Goal: Information Seeking & Learning: Learn about a topic

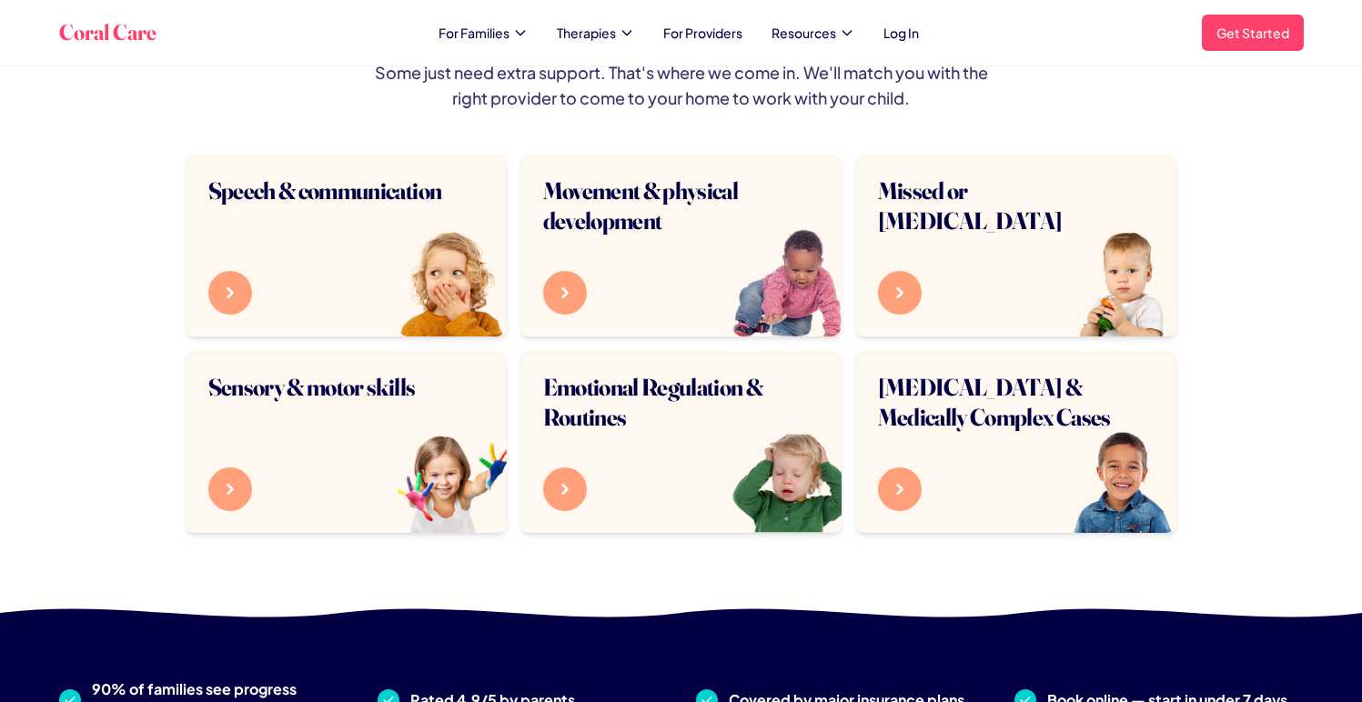
scroll to position [1043, 0]
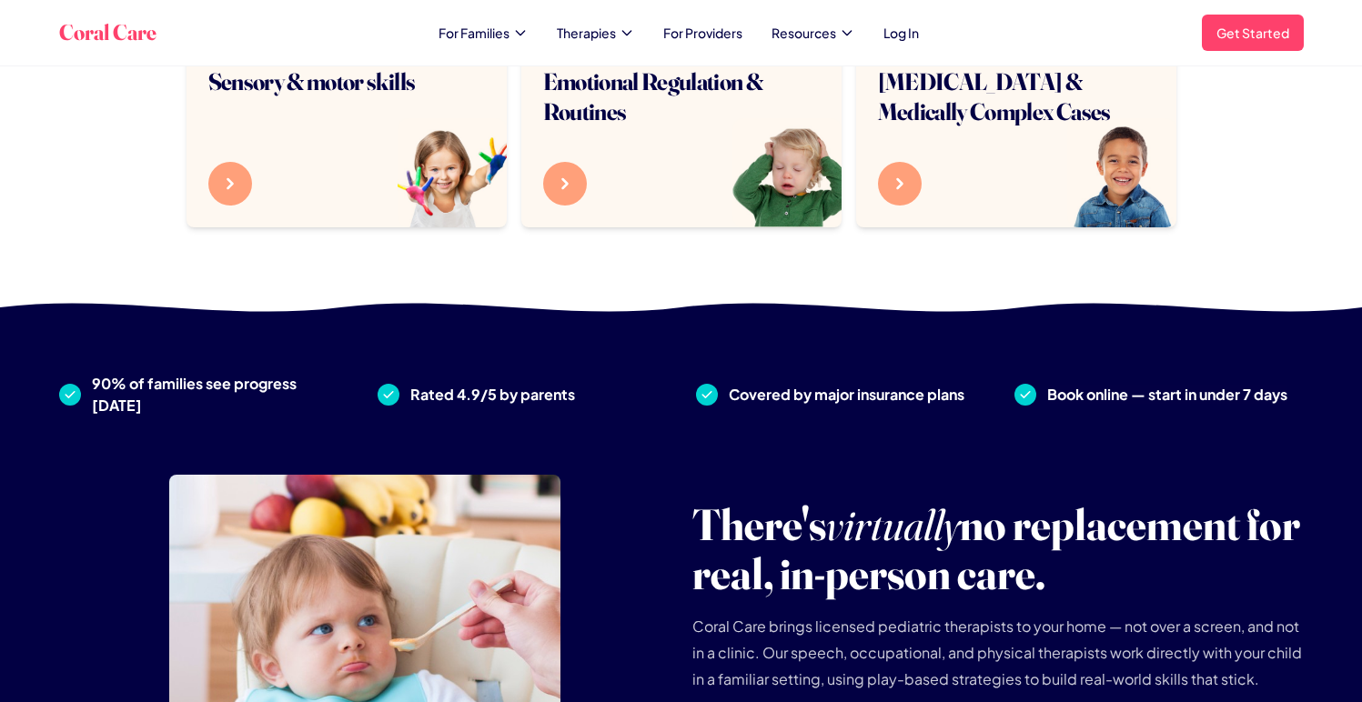
click at [540, 40] on nav "For Families Therapies For Providers Resources Log In" at bounding box center [678, 33] width 480 height 18
click at [521, 31] on icon at bounding box center [520, 32] width 15 height 15
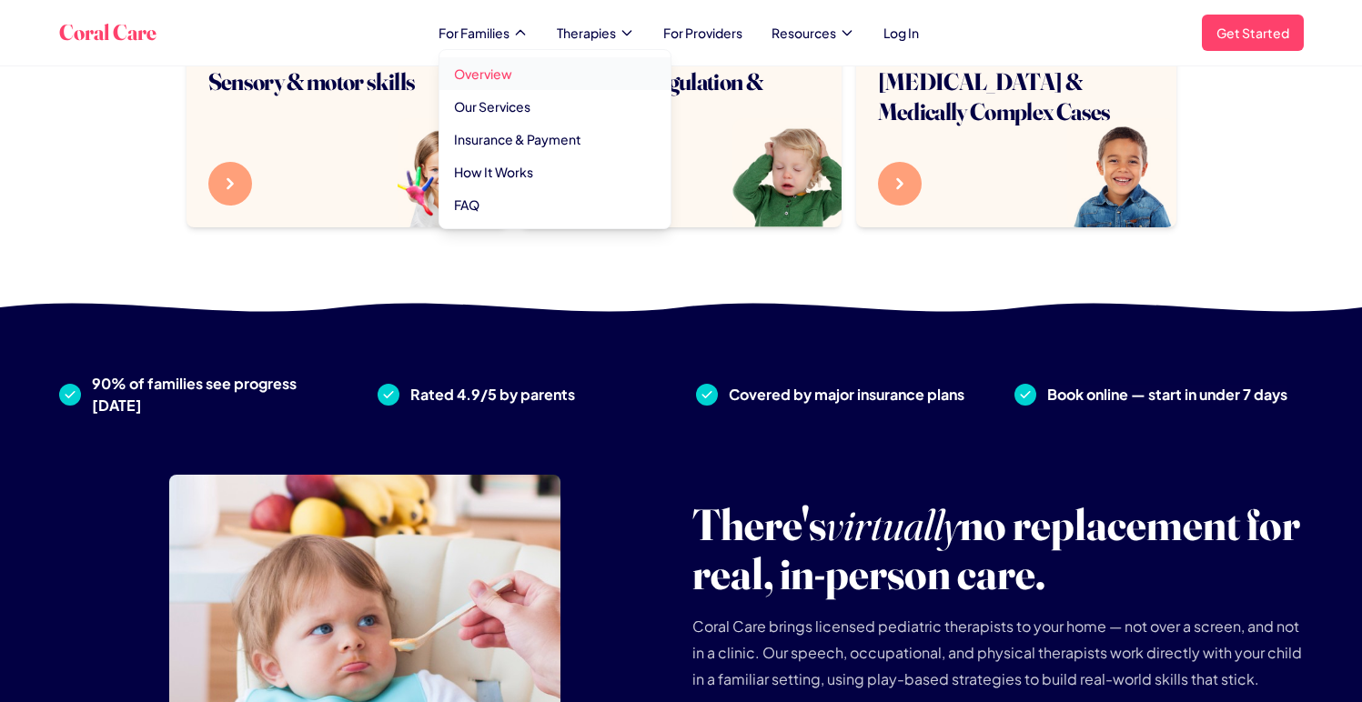
click at [508, 79] on link "Overview" at bounding box center [554, 73] width 231 height 33
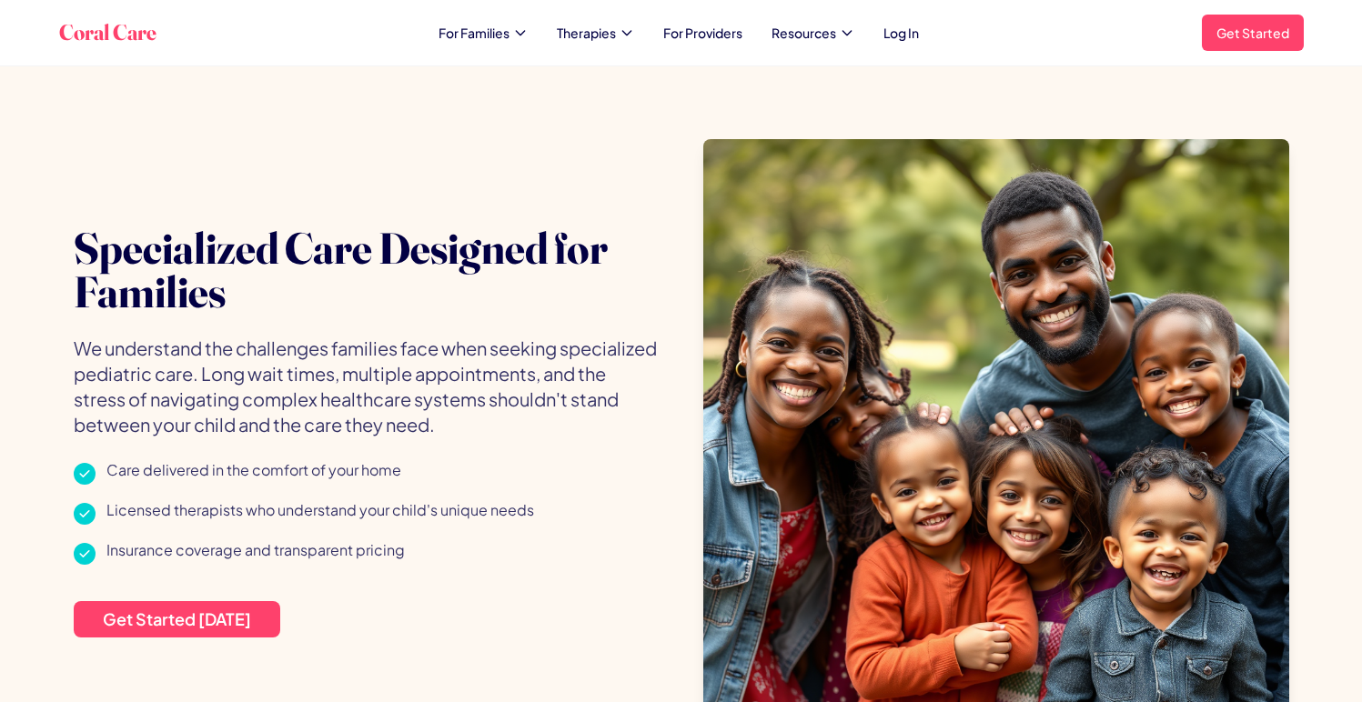
click at [518, 44] on div "Coral Care For Families Therapies For Providers Resources Log In Get Started Op…" at bounding box center [681, 33] width 1244 height 36
drag, startPoint x: 512, startPoint y: 38, endPoint x: 513, endPoint y: 47, distance: 9.1
click at [509, 38] on span "For Families" at bounding box center [473, 33] width 71 height 18
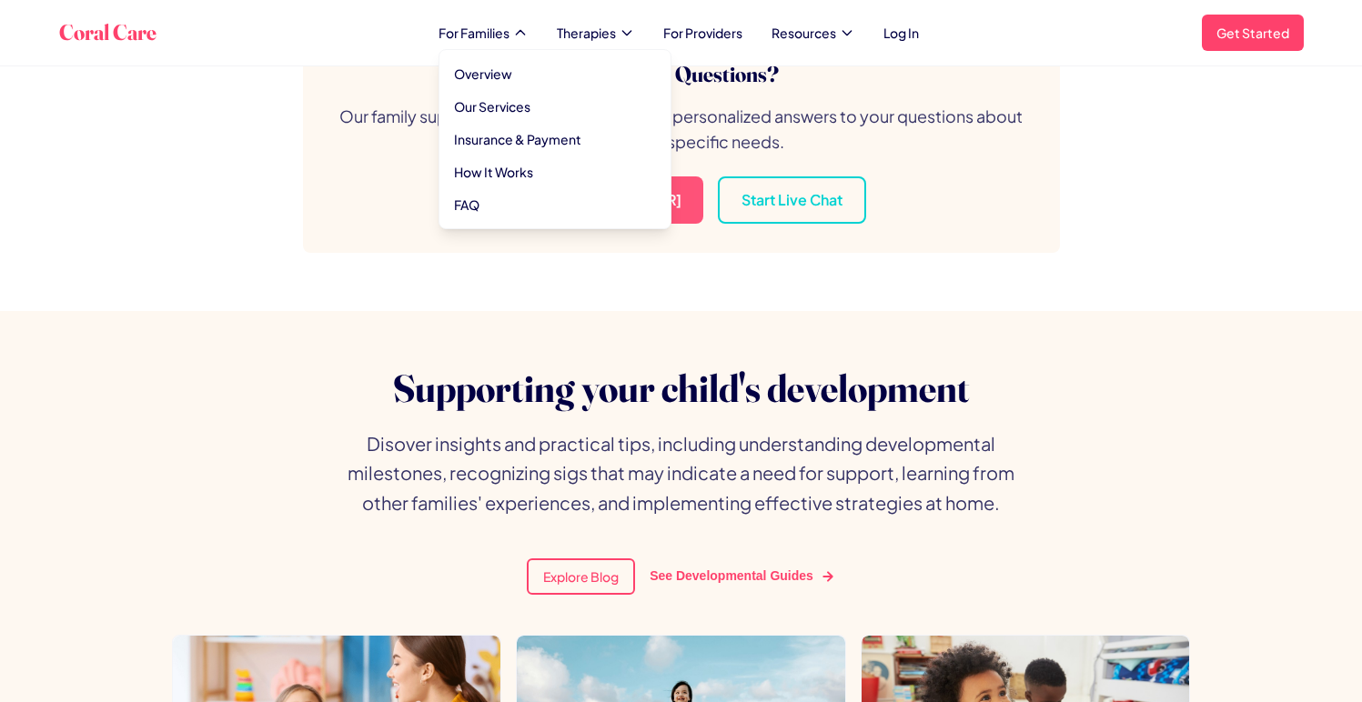
scroll to position [7331, 0]
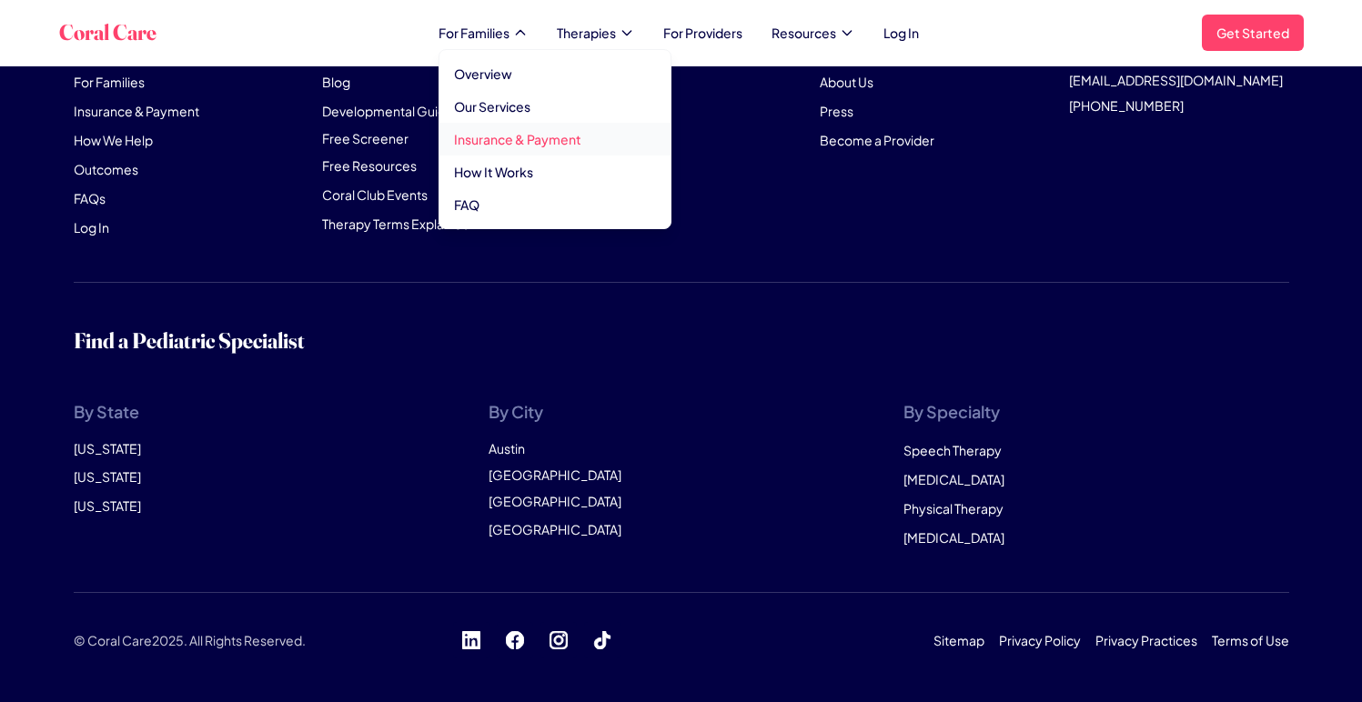
click at [531, 135] on link "Insurance & Payment" at bounding box center [554, 139] width 231 height 33
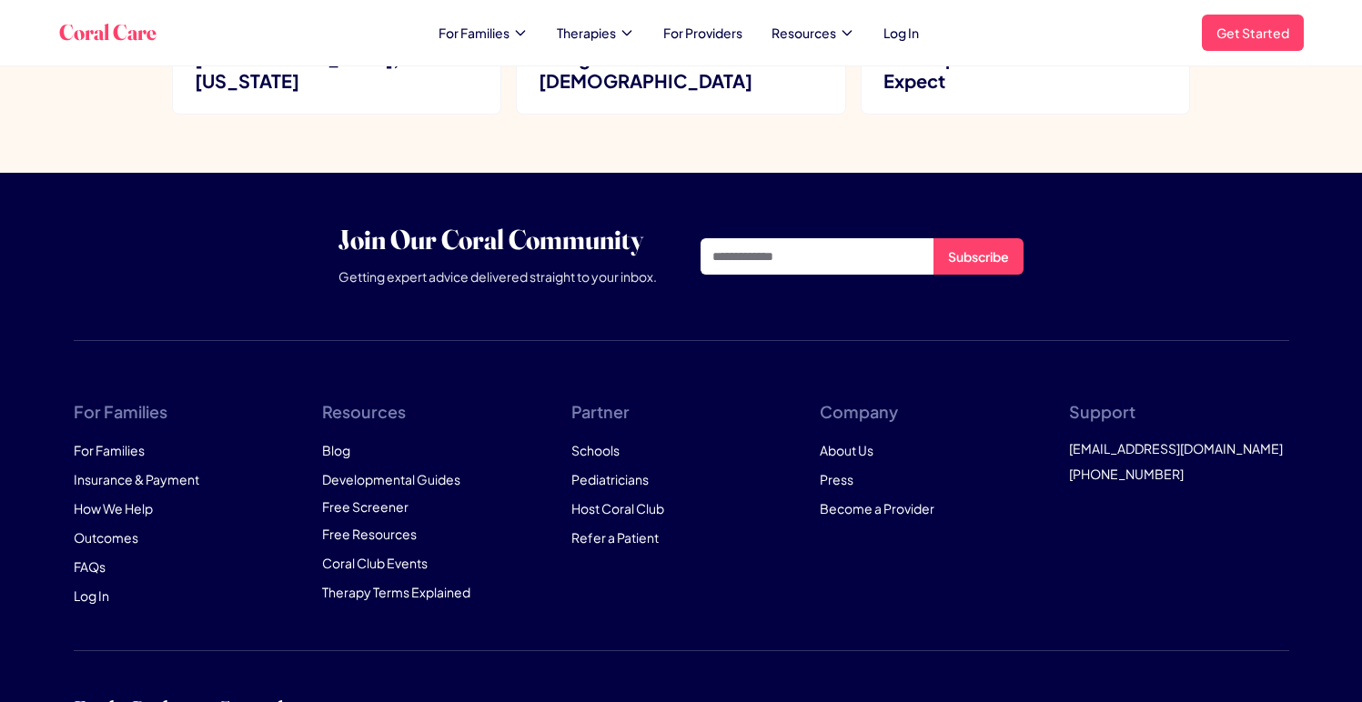
scroll to position [7074, 0]
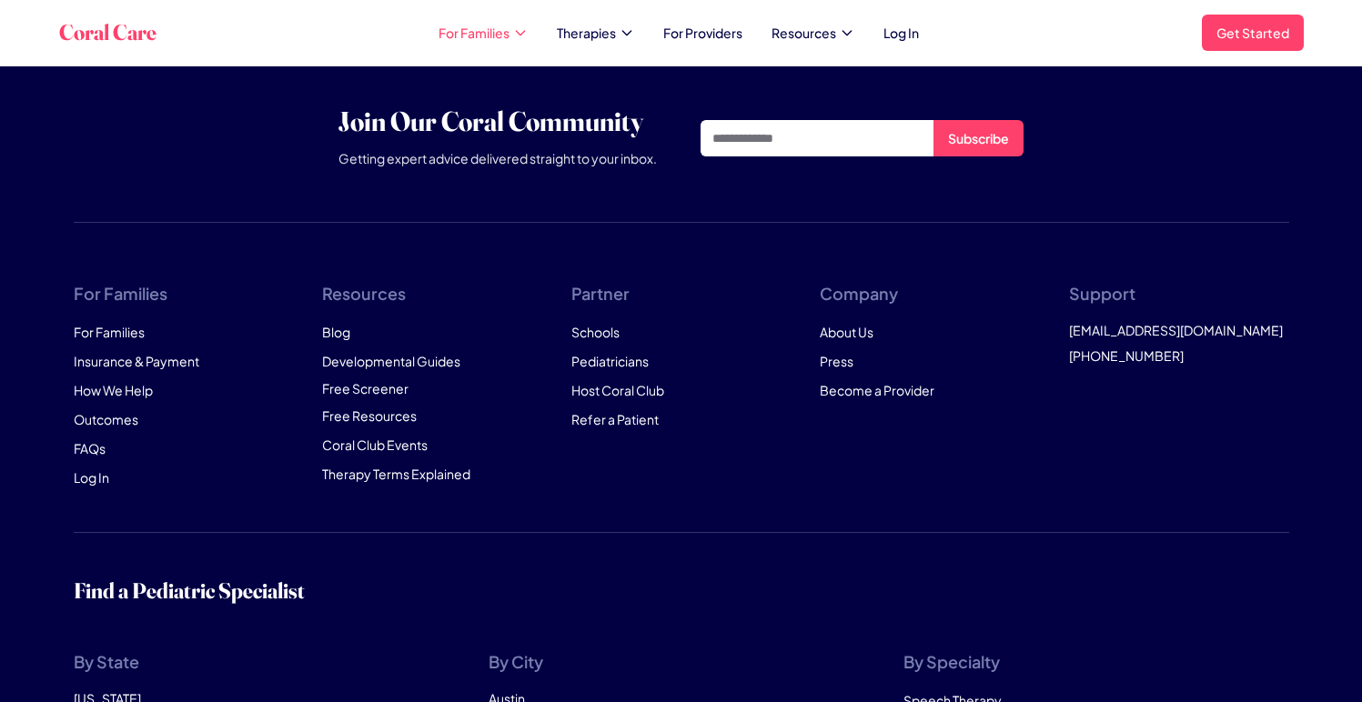
click at [509, 36] on span "For Families" at bounding box center [473, 33] width 71 height 18
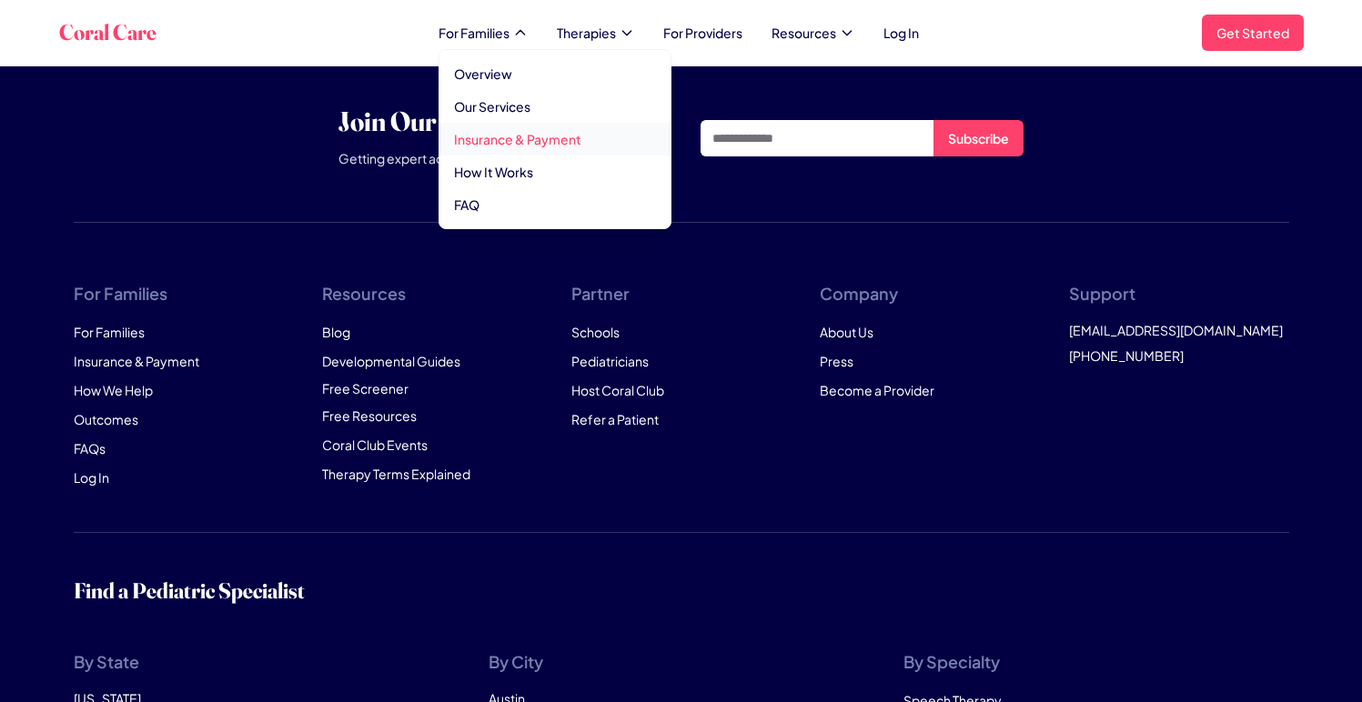
click at [521, 135] on link "Insurance & Payment" at bounding box center [554, 139] width 231 height 33
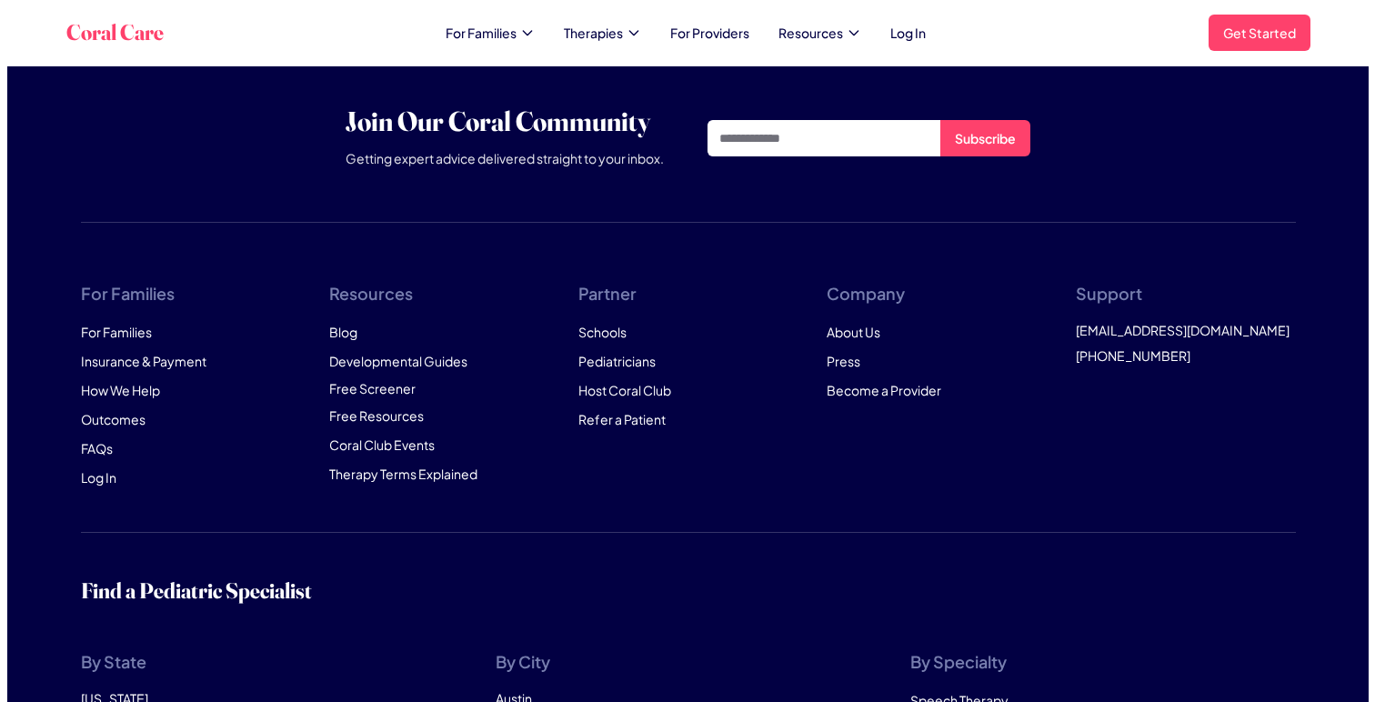
scroll to position [0, 0]
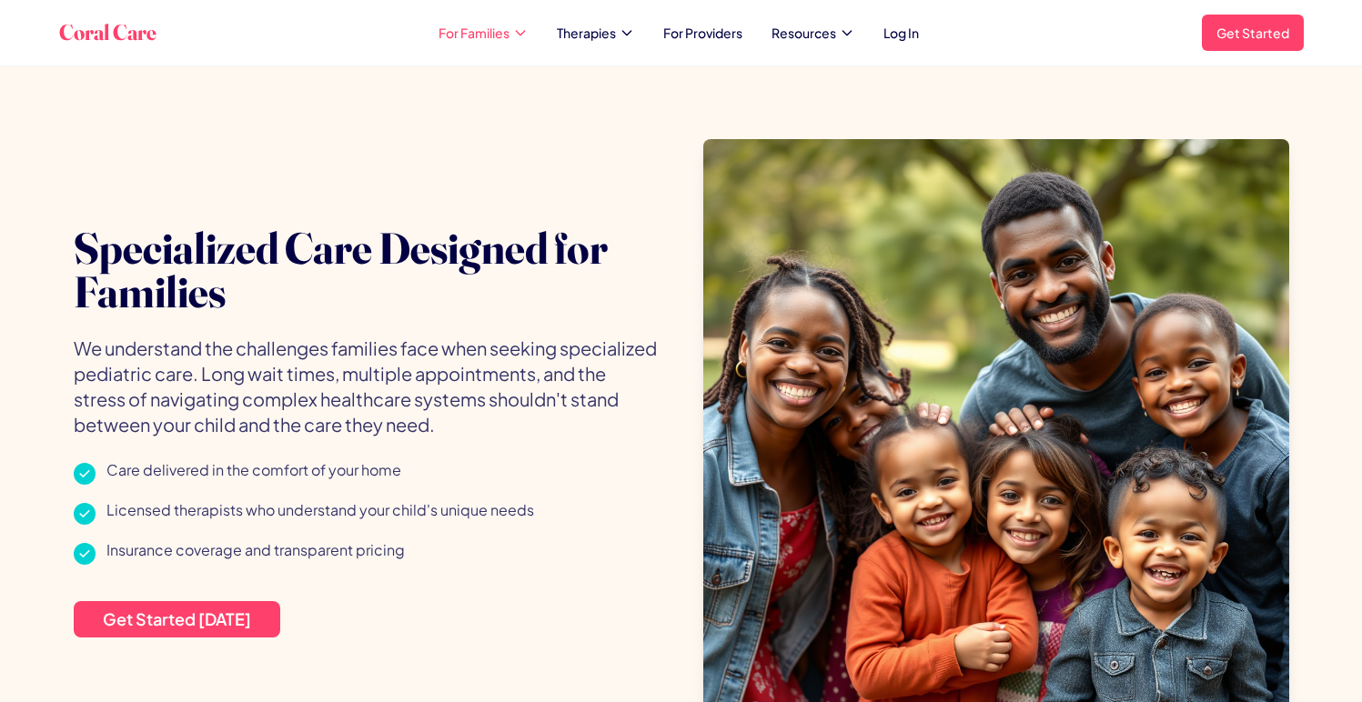
click at [523, 37] on icon at bounding box center [520, 32] width 15 height 15
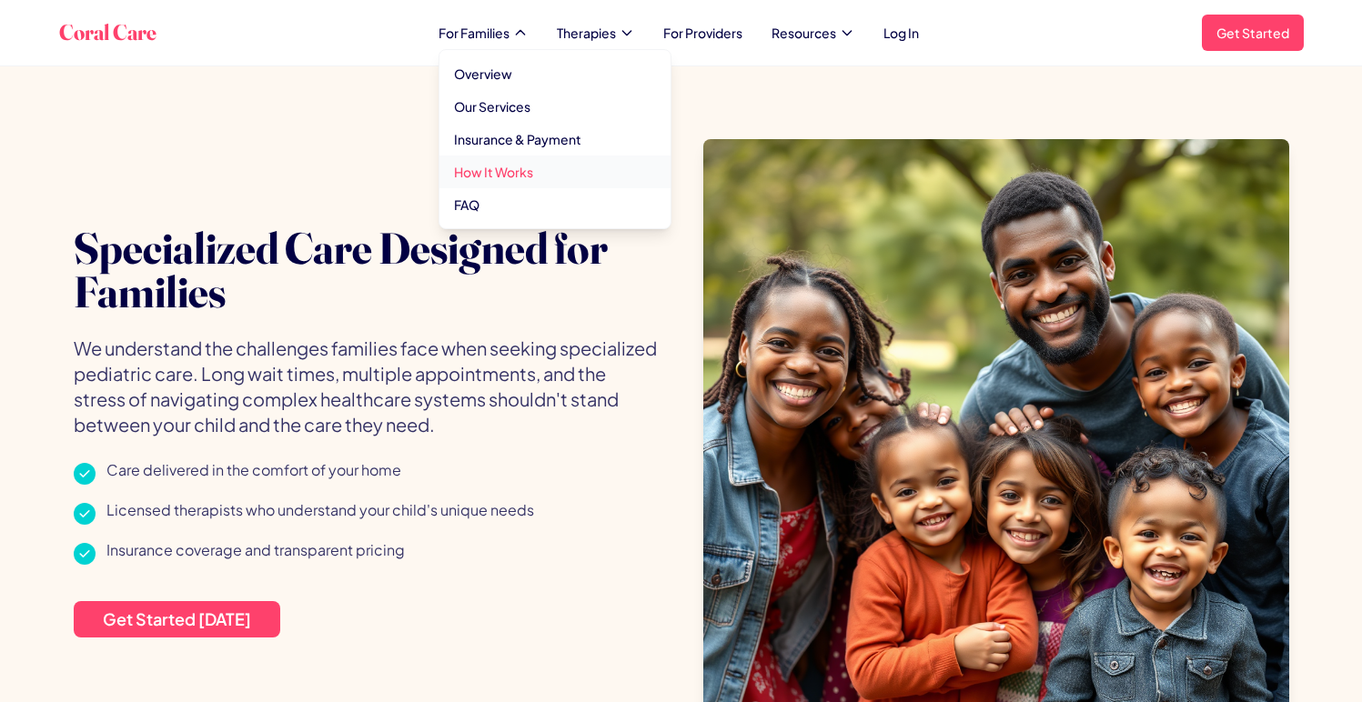
click at [498, 166] on link "How It Works" at bounding box center [554, 172] width 231 height 33
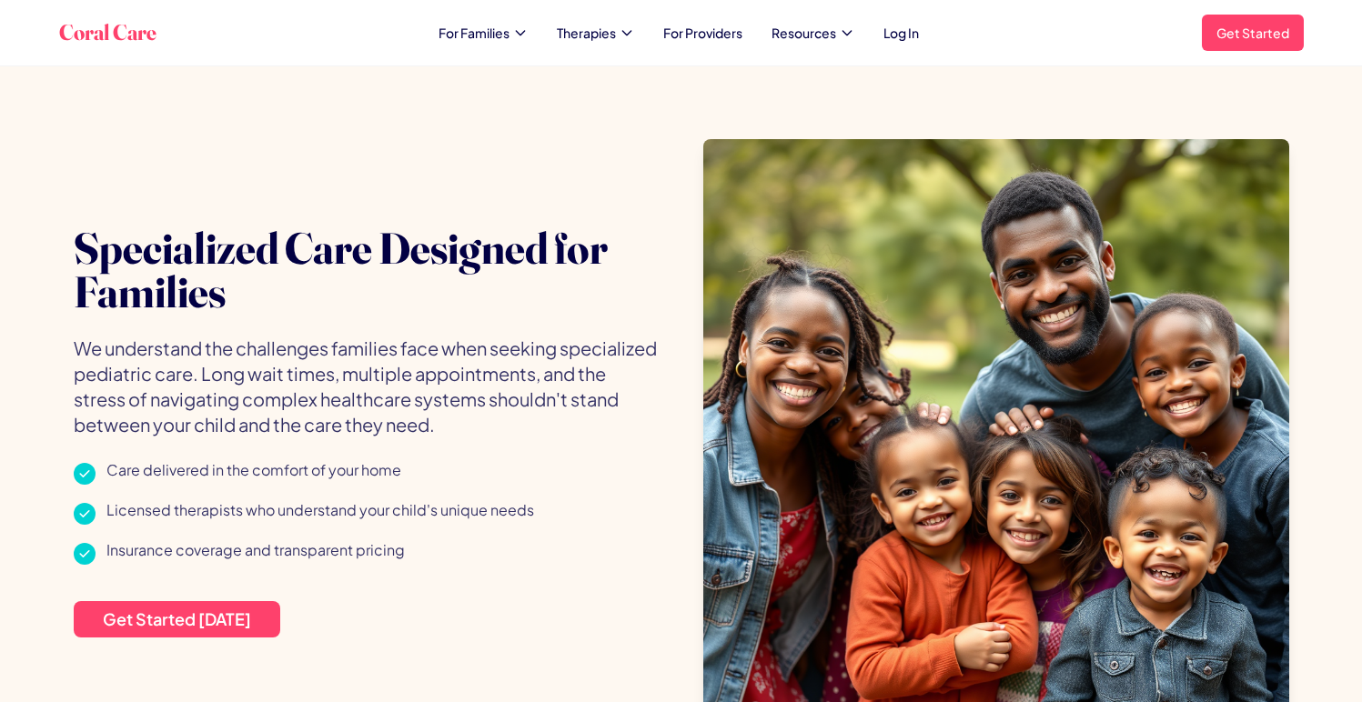
click at [508, 64] on div "Coral Care For Families Therapies For Providers Resources Log In Get Started Op…" at bounding box center [681, 32] width 1273 height 65
click at [554, 45] on div "Coral Care For Families Therapies For Providers Resources Log In Get Started Op…" at bounding box center [681, 33] width 1244 height 36
click at [579, 43] on div "Coral Care For Families Therapies For Providers Resources Log In Get Started Op…" at bounding box center [681, 33] width 1244 height 36
click at [629, 34] on icon at bounding box center [626, 32] width 15 height 15
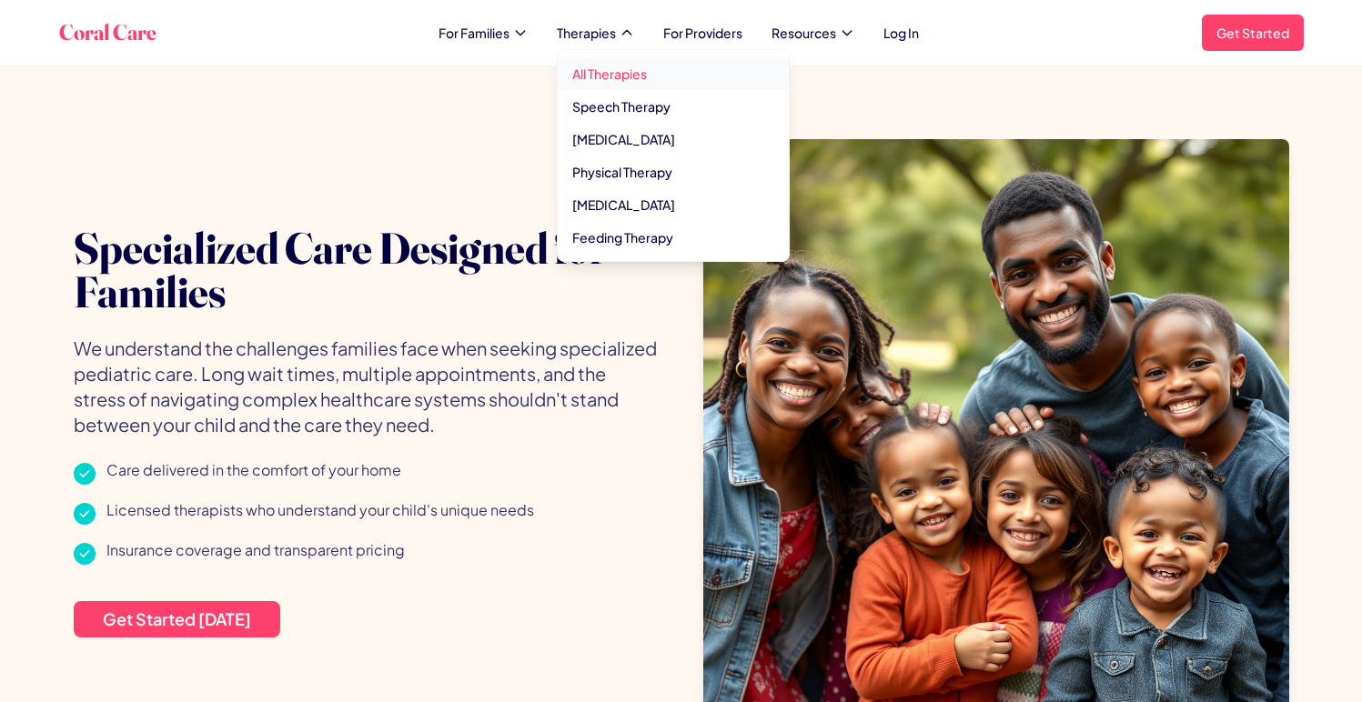
click at [637, 71] on link "All Therapies" at bounding box center [673, 73] width 231 height 33
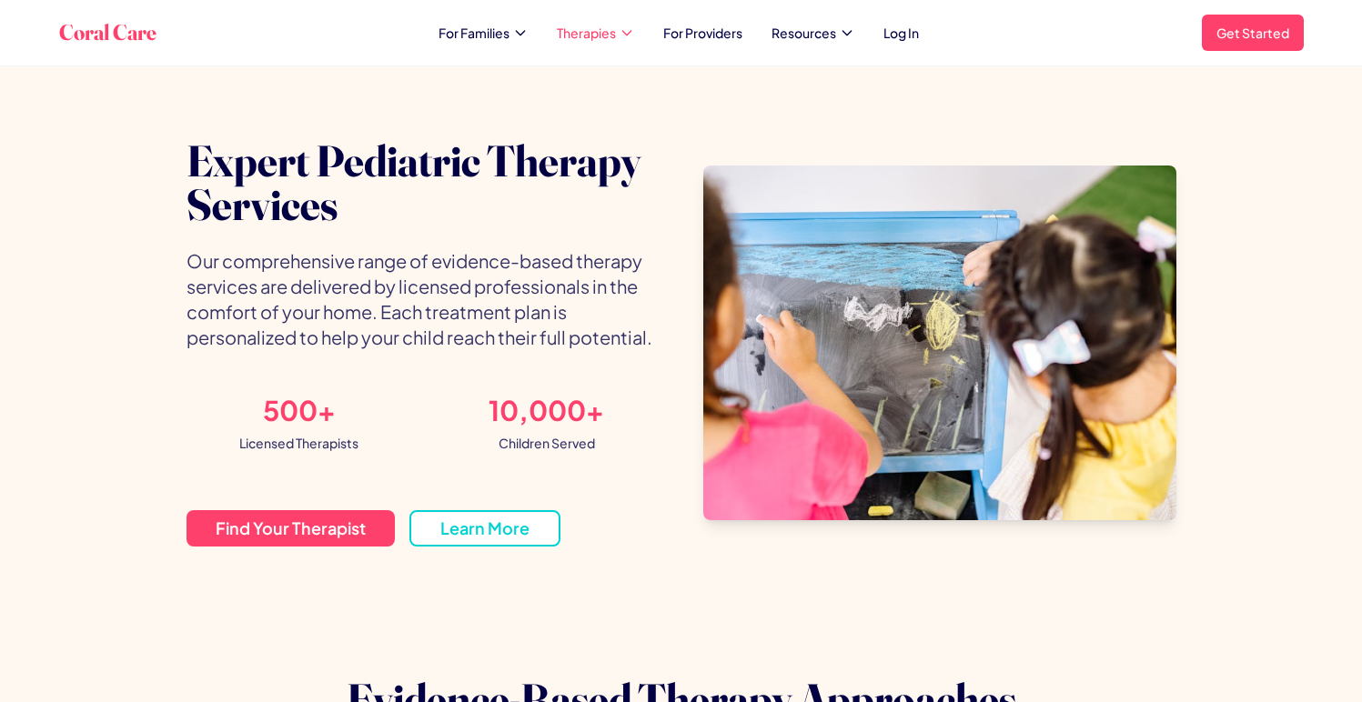
click at [632, 35] on icon at bounding box center [626, 32] width 15 height 15
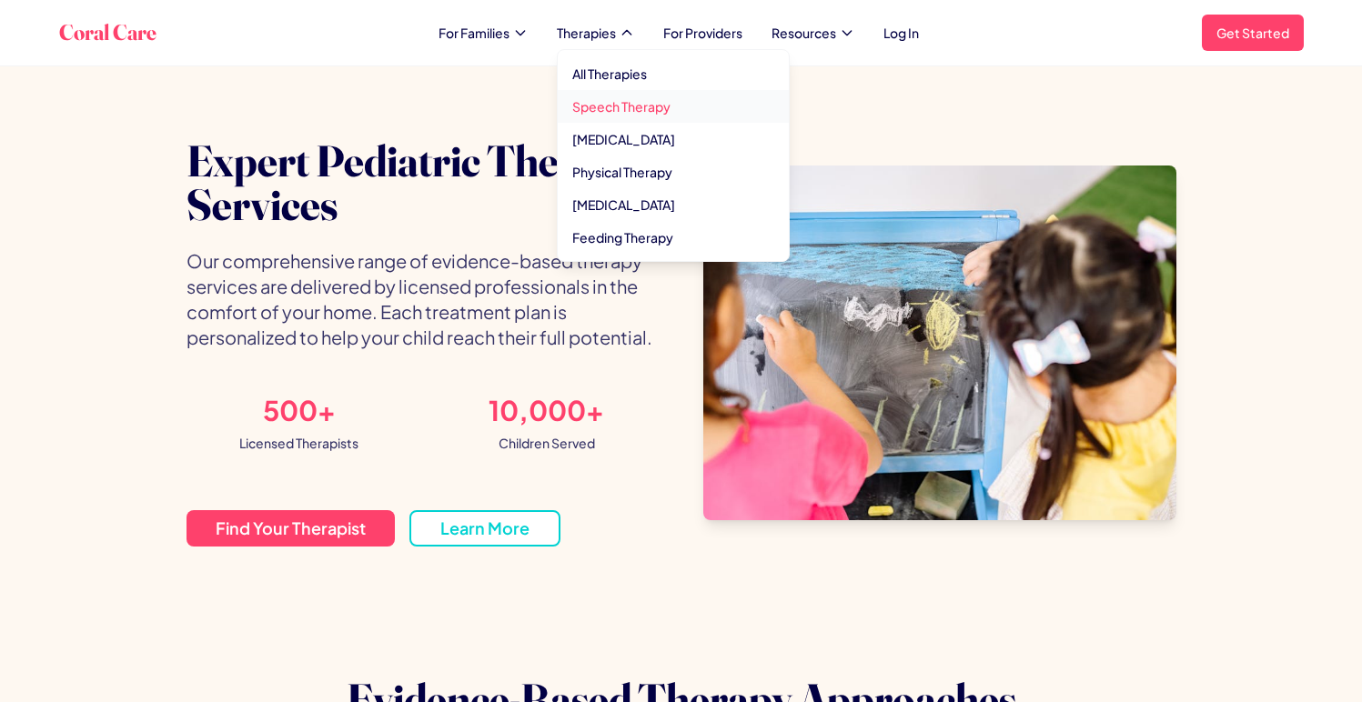
click at [637, 108] on link "Speech Therapy" at bounding box center [673, 106] width 231 height 33
